Goal: Information Seeking & Learning: Learn about a topic

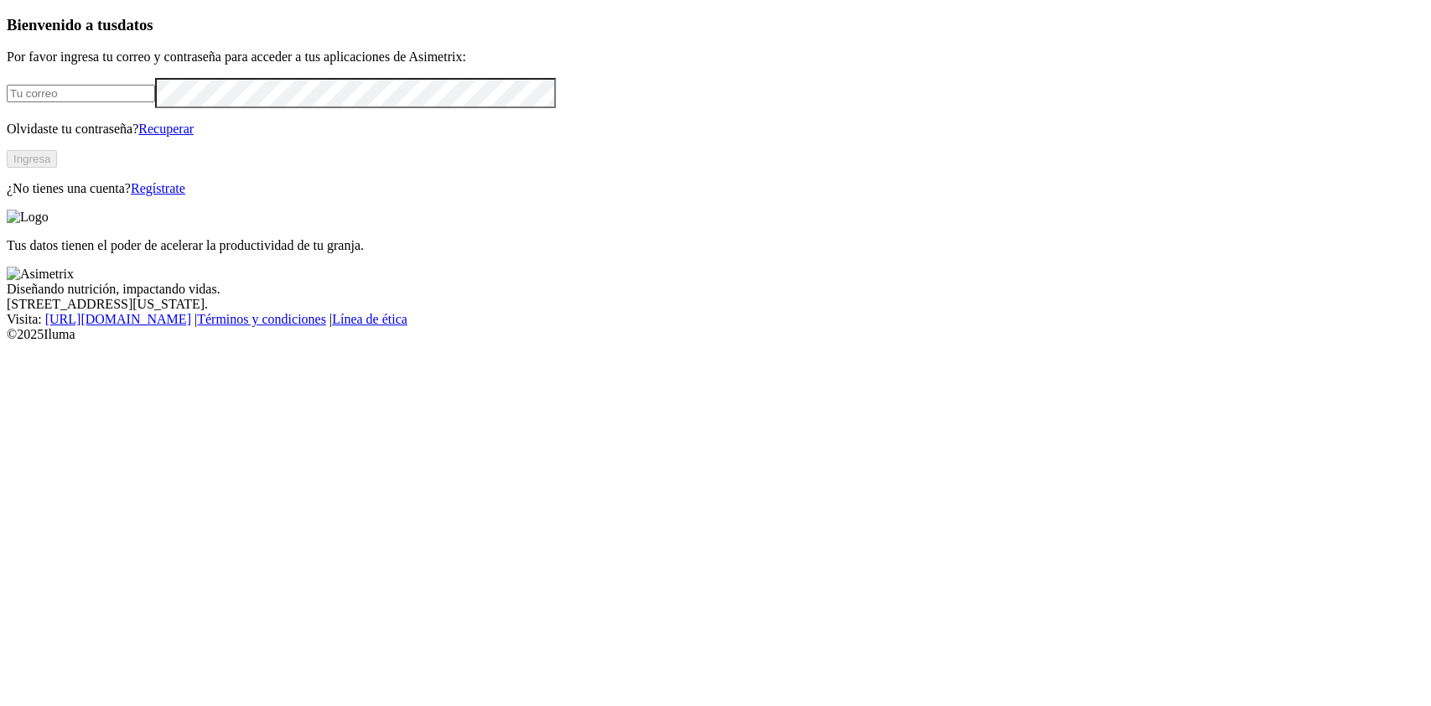
type input "[PERSON_NAME][EMAIL_ADDRESS][PERSON_NAME][DOMAIN_NAME]"
click at [57, 168] on button "Ingresa" at bounding box center [32, 159] width 50 height 18
